Goal: Transaction & Acquisition: Purchase product/service

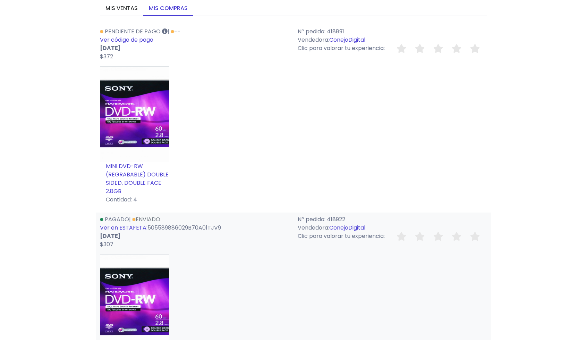
scroll to position [71, 0]
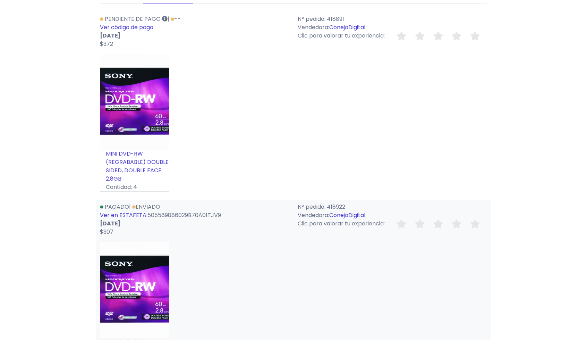
click at [122, 216] on link "Ver en ESTAFETA:" at bounding box center [124, 215] width 48 height 8
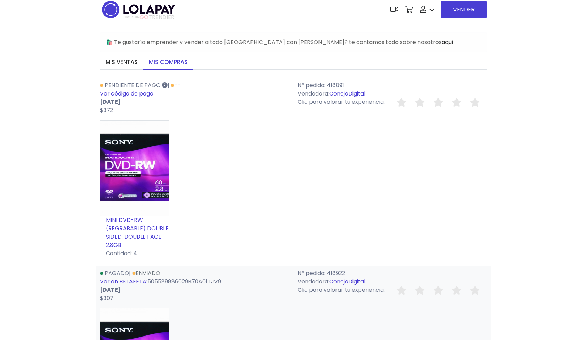
scroll to position [135, 0]
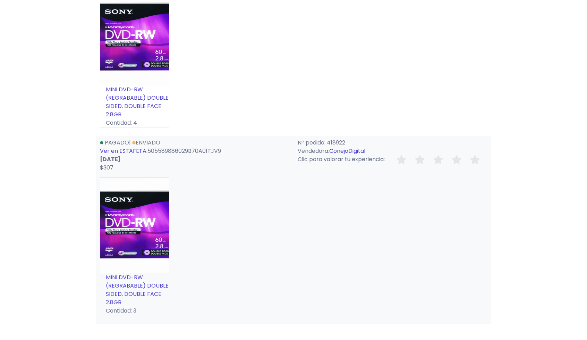
click at [119, 285] on link "MINI DVD-RW (REGRABABLE) DOUBLE SIDED, DOUBLE FACE 2.8GB" at bounding box center [137, 289] width 63 height 33
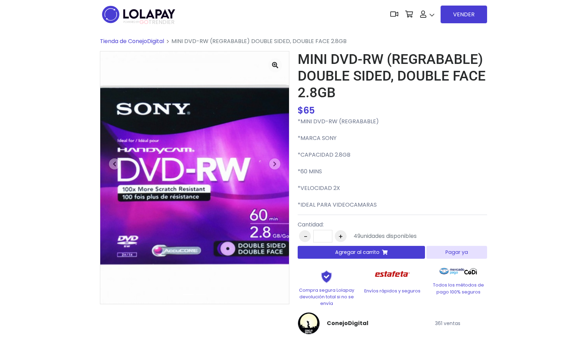
click at [394, 293] on p "Envíos rápidos y seguros" at bounding box center [393, 290] width 58 height 7
click at [393, 302] on div "Envíos rápidos y seguros" at bounding box center [393, 285] width 66 height 42
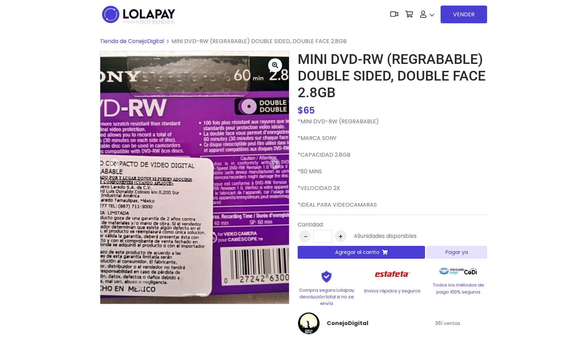
click at [343, 236] on button "+" at bounding box center [341, 236] width 12 height 12
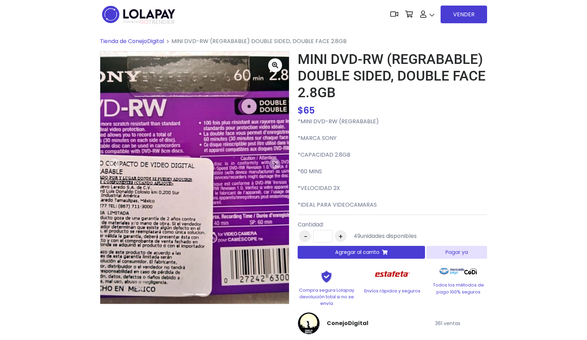
click at [343, 236] on button "+" at bounding box center [341, 236] width 12 height 12
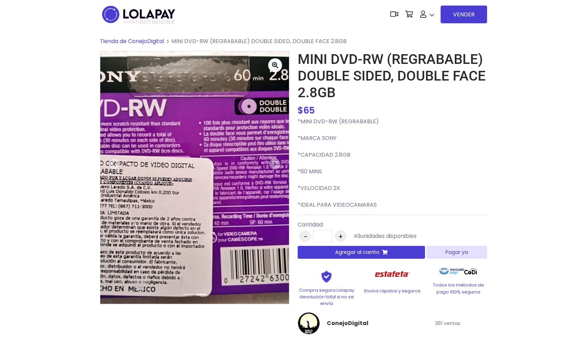
click at [343, 236] on button "+" at bounding box center [341, 236] width 12 height 12
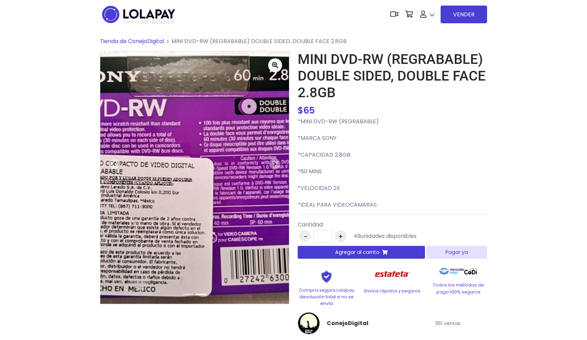
click at [343, 236] on button "+" at bounding box center [341, 236] width 12 height 12
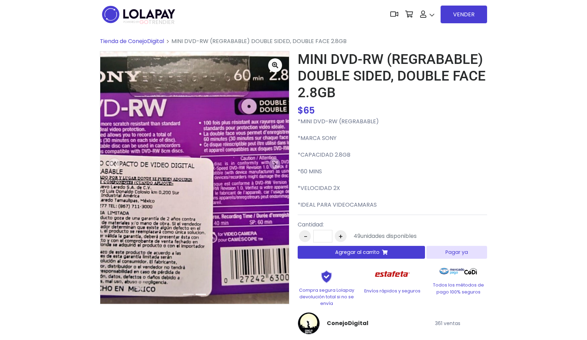
click at [343, 236] on button "+" at bounding box center [341, 236] width 12 height 12
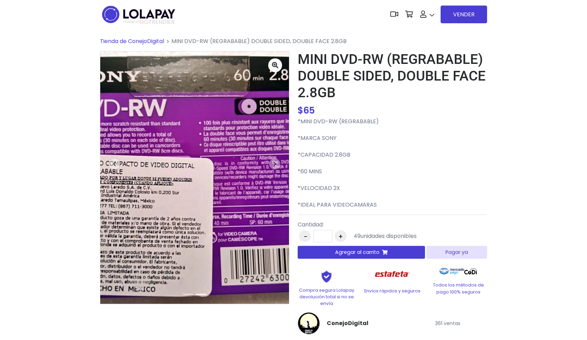
click at [343, 236] on button "+" at bounding box center [341, 236] width 12 height 12
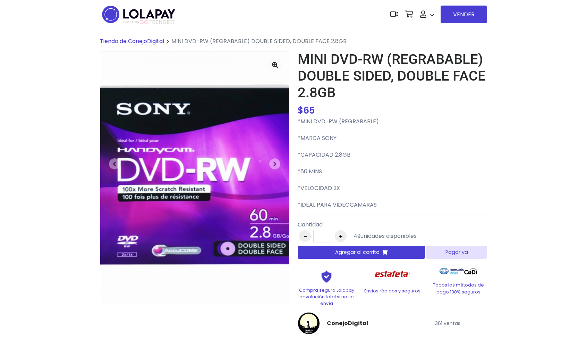
click at [343, 236] on button "+" at bounding box center [341, 236] width 12 height 12
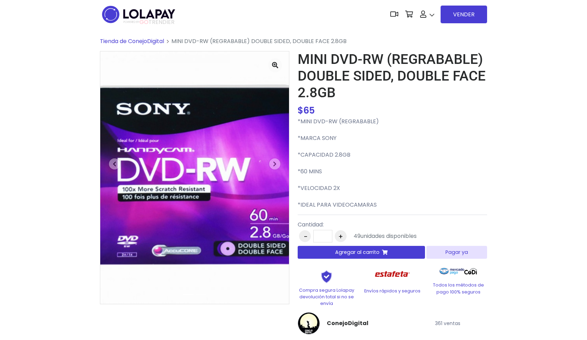
click at [343, 236] on button "+" at bounding box center [341, 236] width 12 height 12
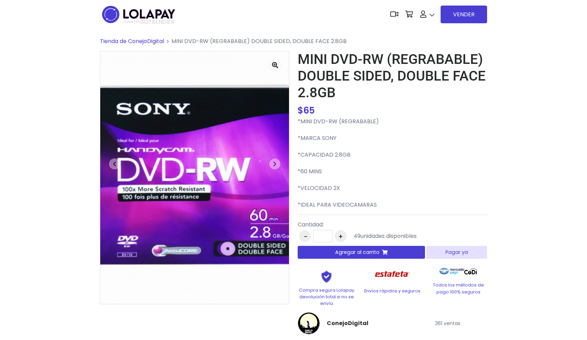
click at [343, 236] on button "+" at bounding box center [341, 236] width 12 height 12
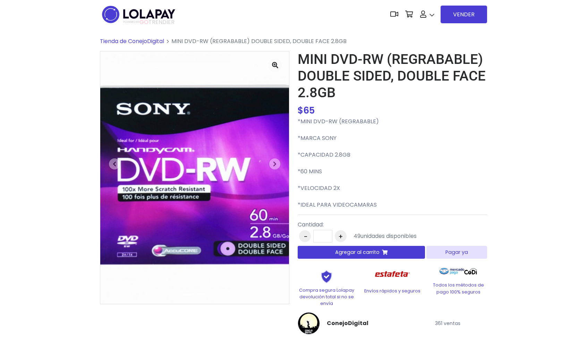
click at [343, 236] on button "+" at bounding box center [341, 236] width 12 height 12
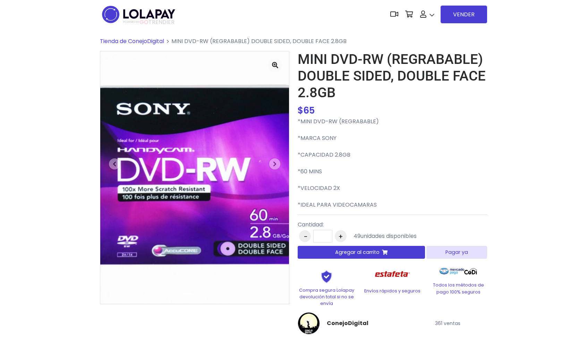
click at [343, 236] on button "+" at bounding box center [341, 236] width 12 height 12
type input "**"
click at [343, 236] on button "+" at bounding box center [341, 236] width 12 height 12
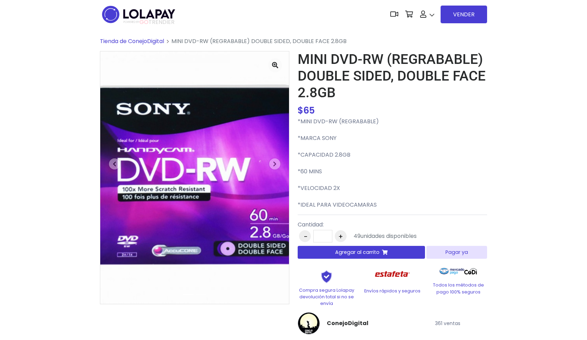
click at [343, 236] on button "+" at bounding box center [341, 236] width 12 height 12
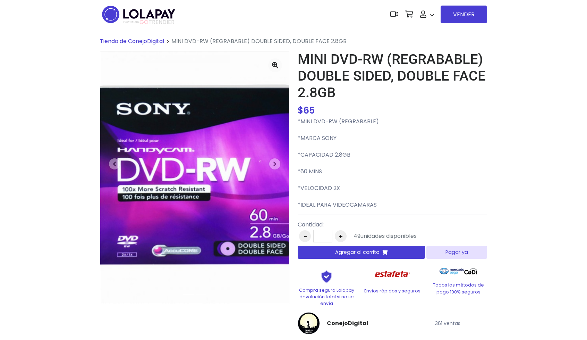
click at [343, 236] on button "+" at bounding box center [341, 236] width 12 height 12
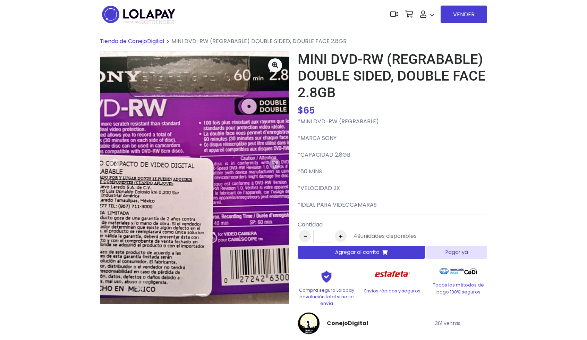
click at [343, 236] on button "+" at bounding box center [341, 236] width 12 height 12
drag, startPoint x: 437, startPoint y: 216, endPoint x: 532, endPoint y: 213, distance: 95.2
click at [532, 213] on div "Tienda de ConejoDigital MINI DVD-RW (REGRABABLE) DOUBLE SIDED, DOUBLE FACE 2.8G…" at bounding box center [293, 212] width 587 height 366
